Goal: Transaction & Acquisition: Subscribe to service/newsletter

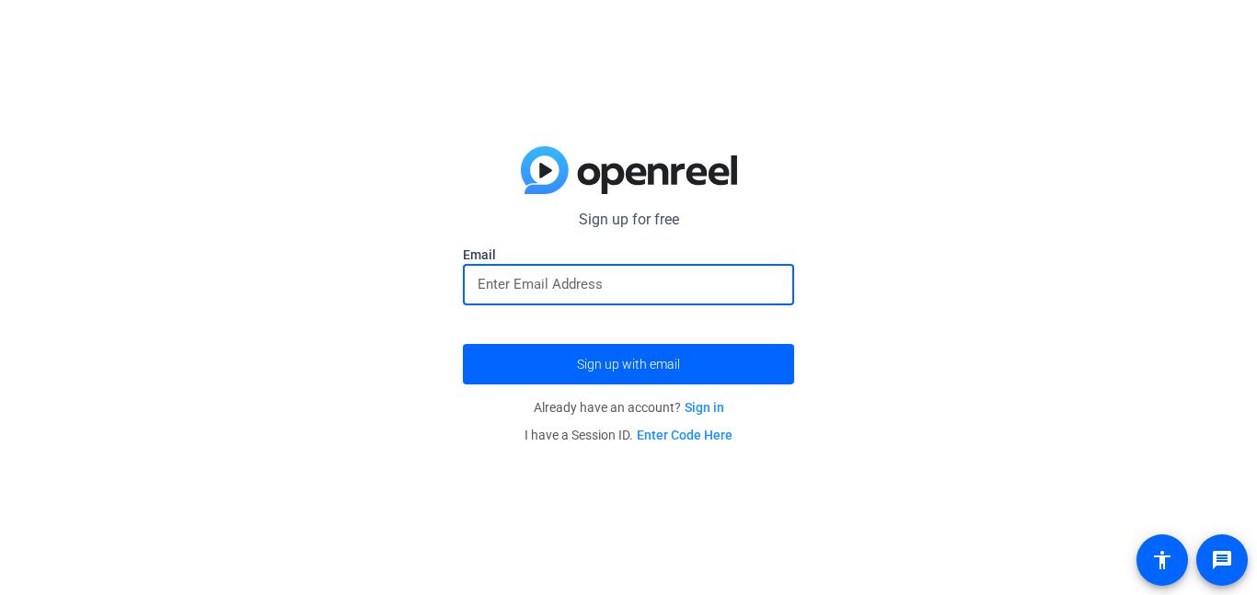
click at [619, 282] on input "email" at bounding box center [628, 284] width 302 height 22
type input "[EMAIL_ADDRESS][DOMAIN_NAME]"
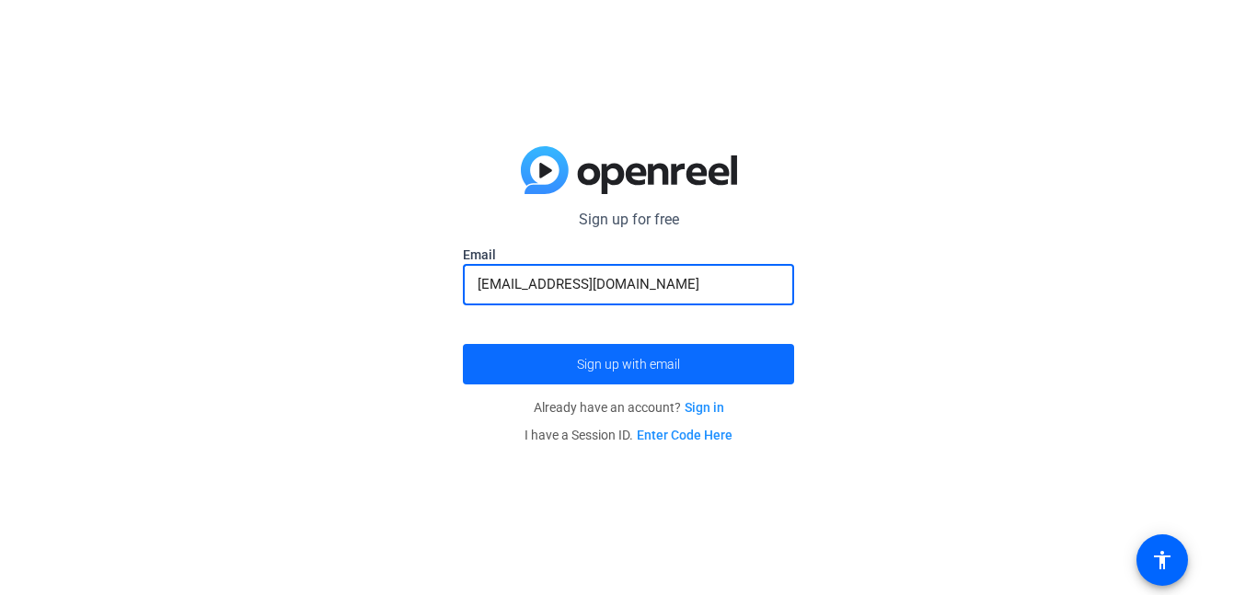
click at [631, 354] on span "submit" at bounding box center [628, 364] width 331 height 44
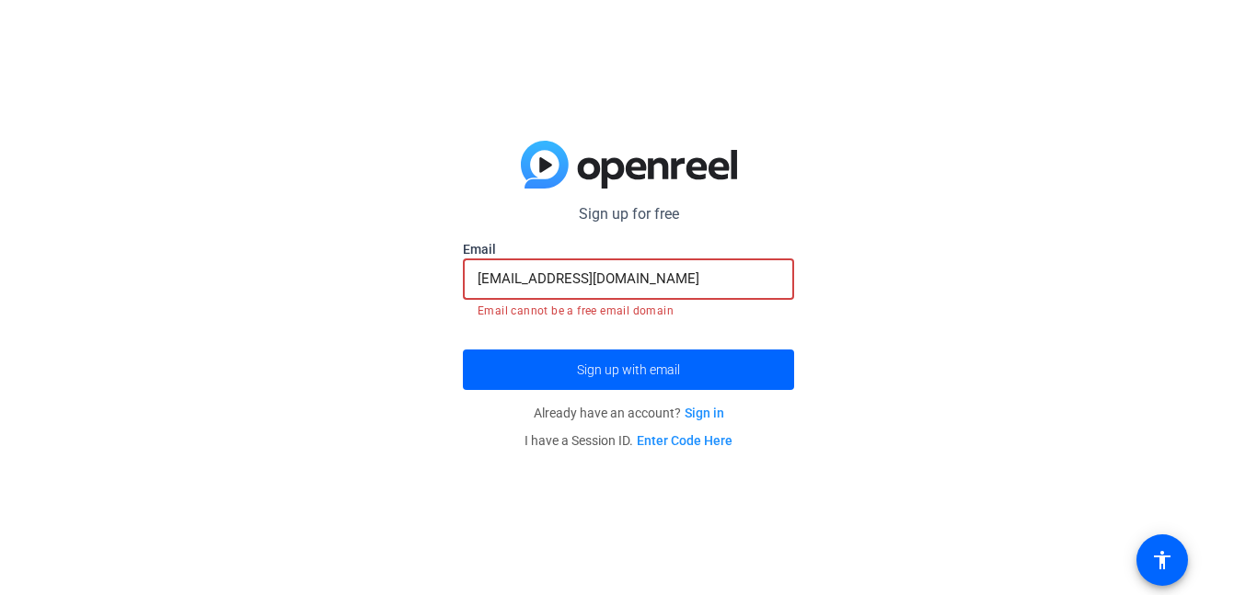
click at [669, 277] on input "[EMAIL_ADDRESS][DOMAIN_NAME]" at bounding box center [628, 279] width 302 height 22
click at [952, 234] on div "Sign up for free [EMAIL_ADDRESS][DOMAIN_NAME] Email [EMAIL_ADDRESS][DOMAIN_NAME…" at bounding box center [628, 297] width 1257 height 595
drag, startPoint x: 626, startPoint y: 284, endPoint x: 319, endPoint y: 252, distance: 308.9
click at [319, 252] on div "Sign up for free [EMAIL_ADDRESS][DOMAIN_NAME] Email [EMAIL_ADDRESS][DOMAIN_NAME…" at bounding box center [628, 297] width 1257 height 595
click at [737, 399] on p "Already have an account? Sign in" at bounding box center [628, 413] width 331 height 28
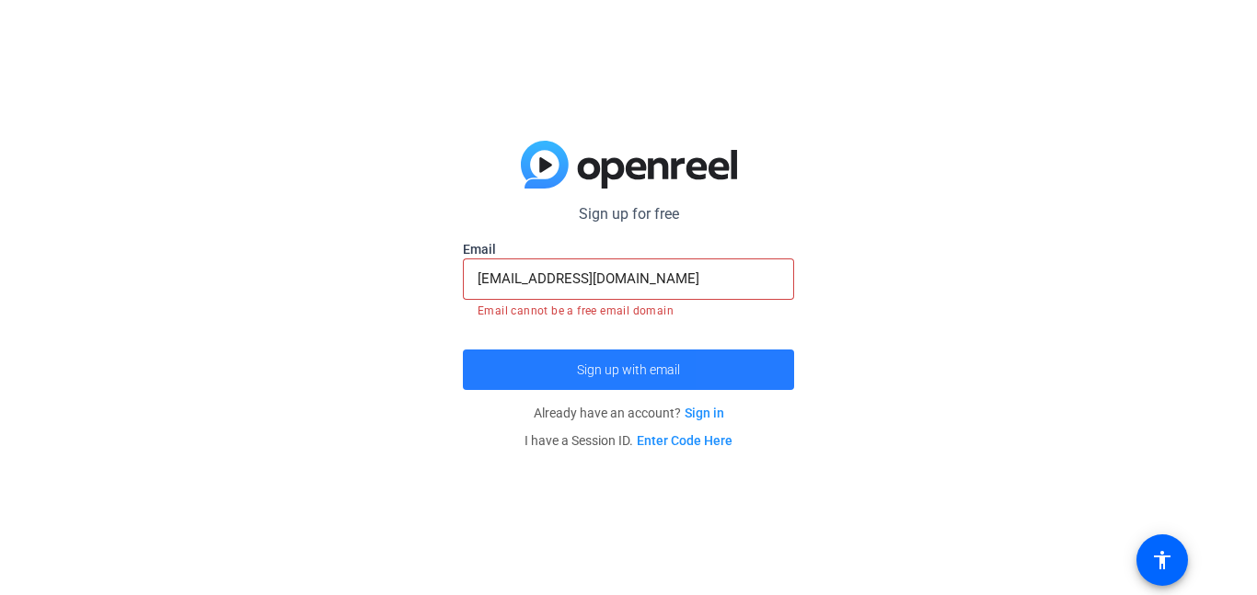
click at [740, 379] on span "submit" at bounding box center [628, 370] width 331 height 44
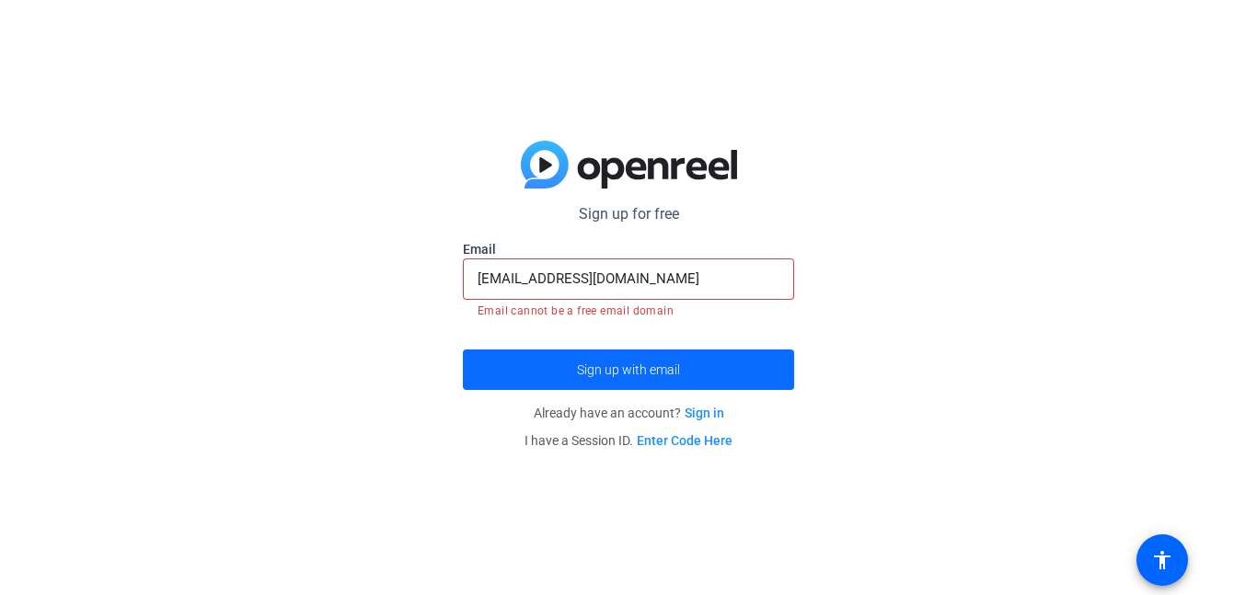
click at [740, 379] on span "submit" at bounding box center [628, 370] width 331 height 44
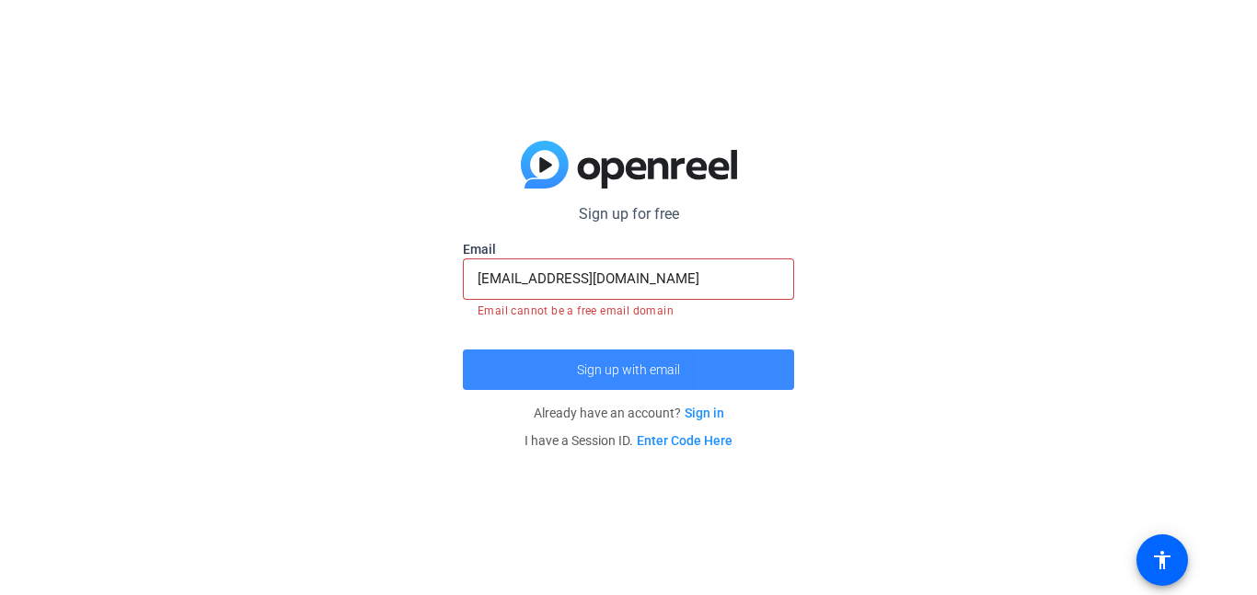
click at [740, 379] on span "submit" at bounding box center [628, 370] width 331 height 44
